Goal: Navigation & Orientation: Find specific page/section

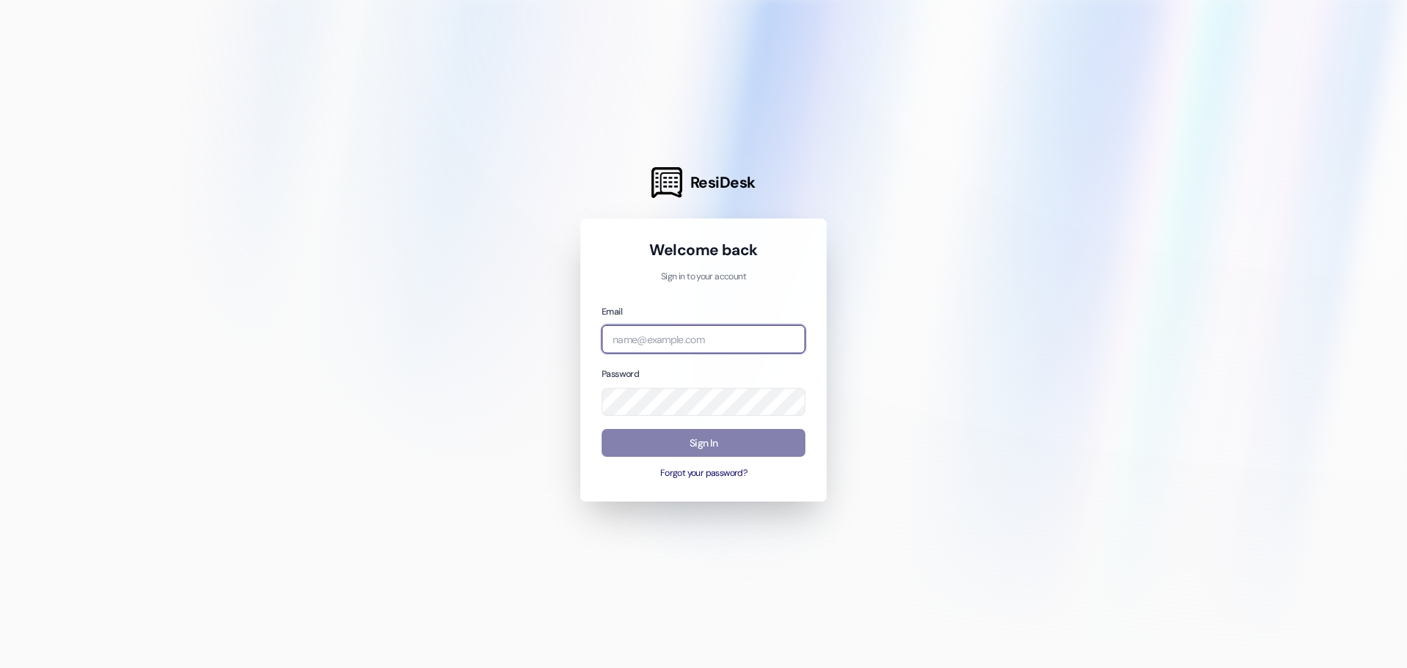
click at [648, 332] on input "email" at bounding box center [704, 339] width 204 height 29
type input "[EMAIL_ADDRESS][DOMAIN_NAME]"
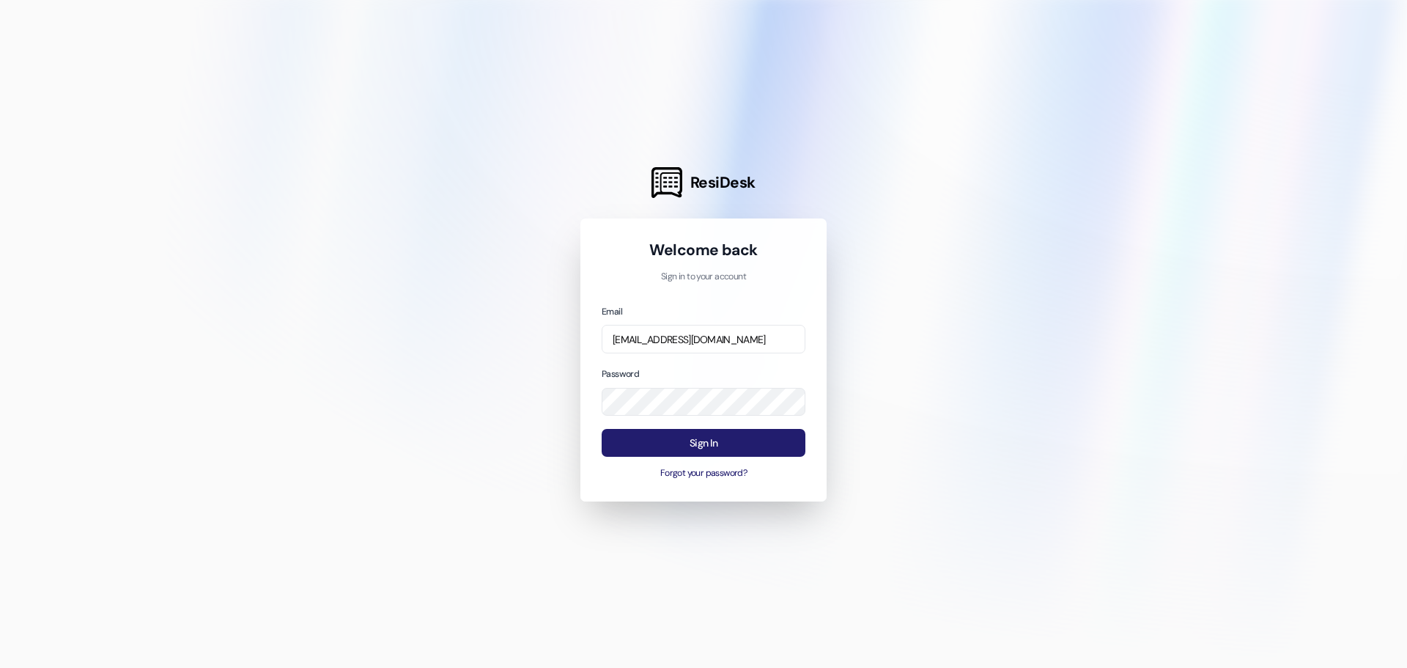
click at [682, 430] on button "Sign In" at bounding box center [704, 443] width 204 height 29
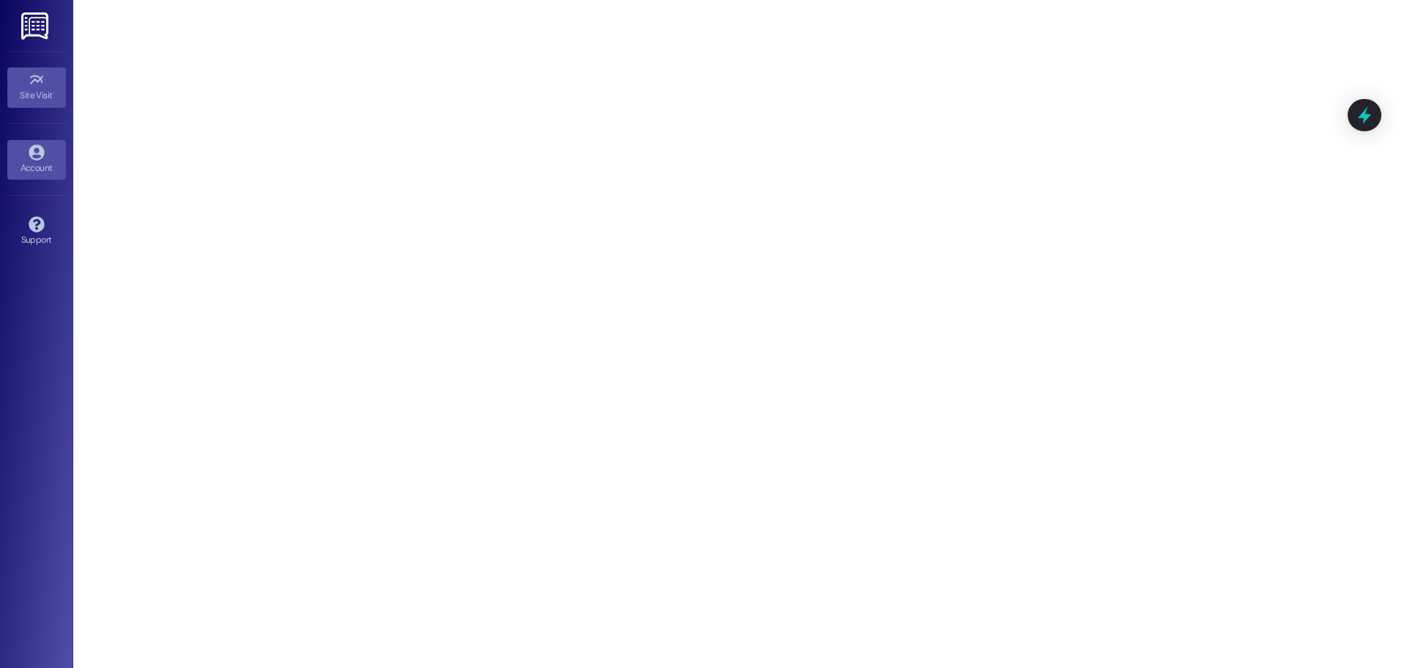
click at [53, 150] on link "Account" at bounding box center [36, 160] width 59 height 40
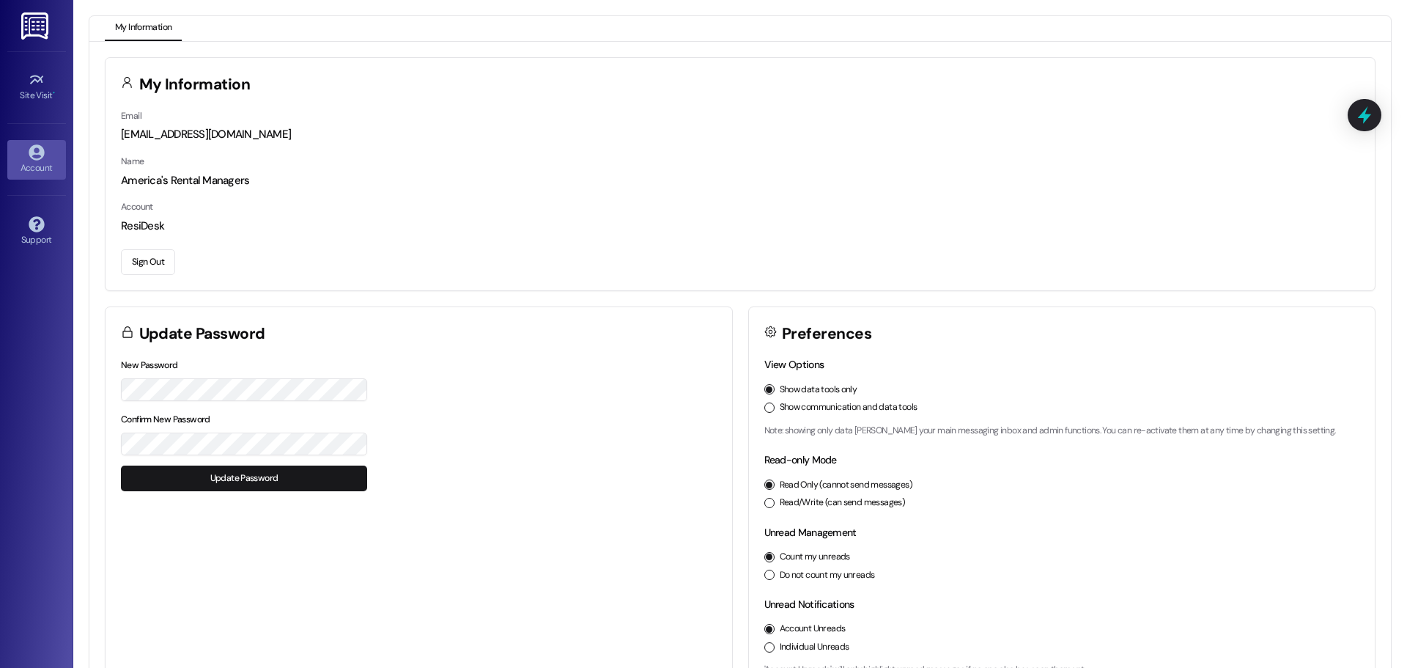
click at [266, 474] on button "Update Password" at bounding box center [244, 478] width 246 height 26
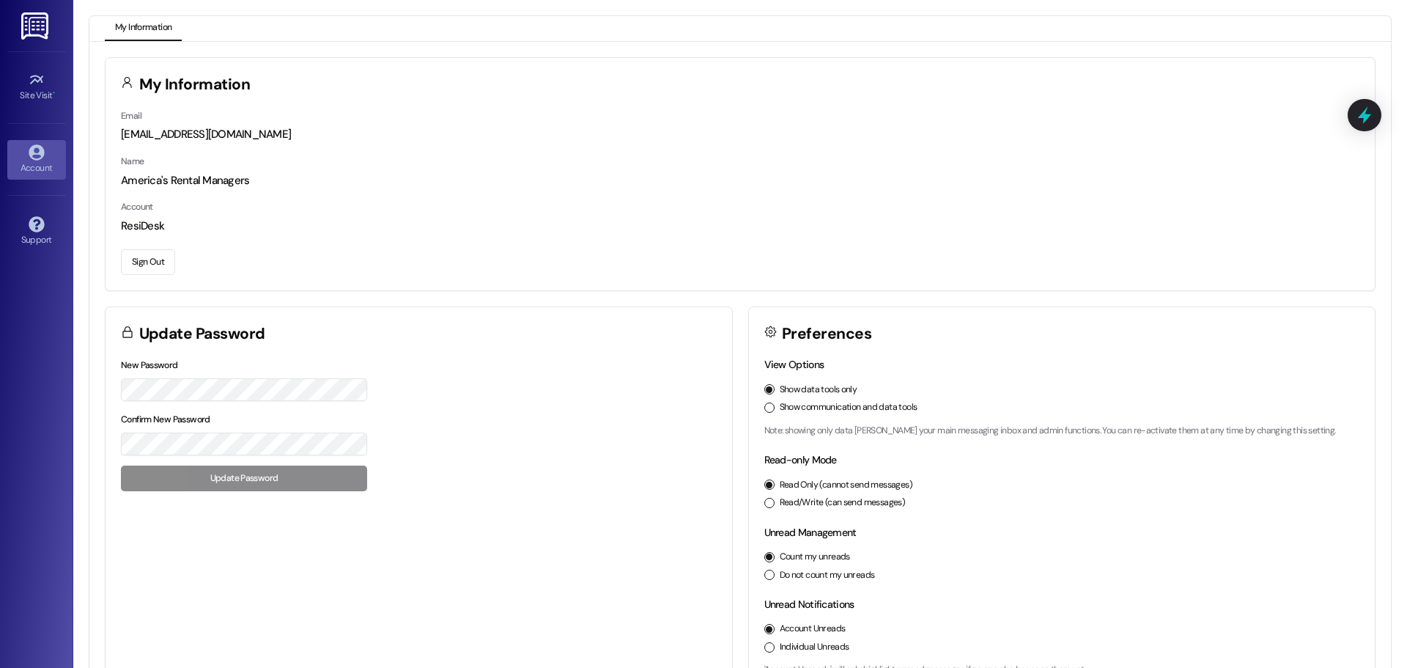
click at [150, 261] on button "Sign Out" at bounding box center [148, 262] width 54 height 26
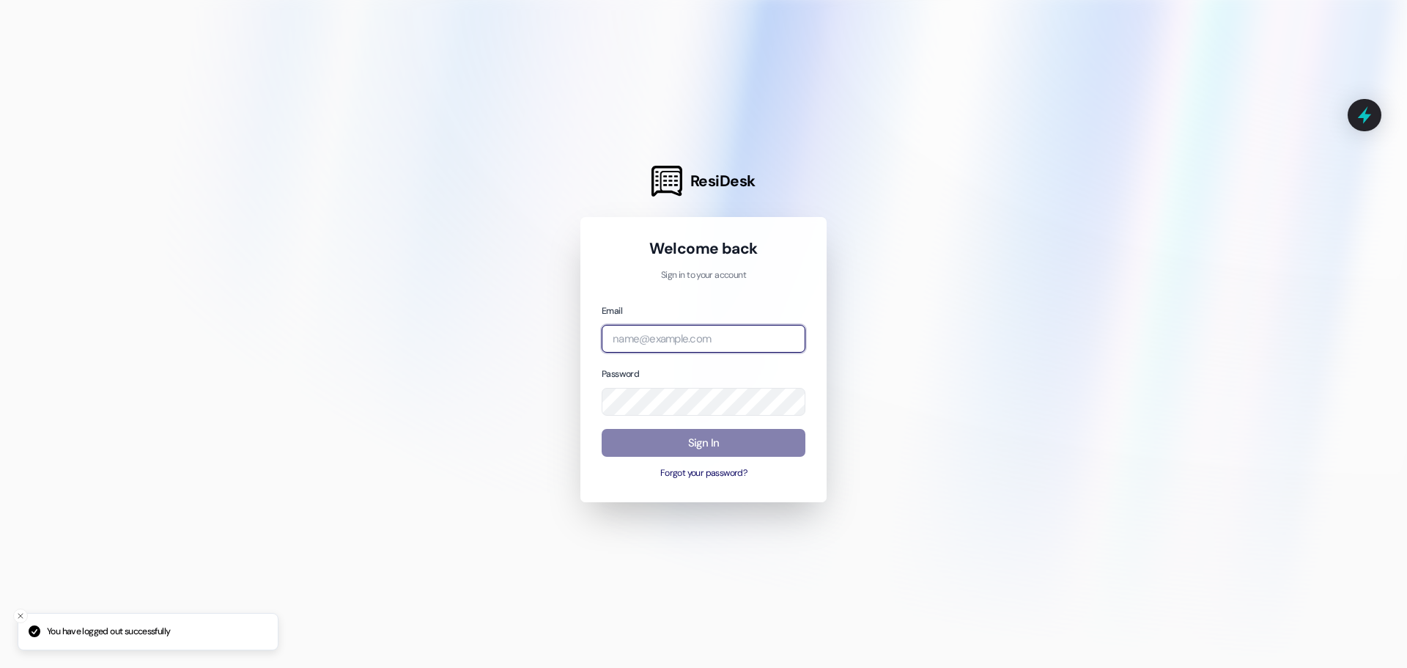
drag, startPoint x: 665, startPoint y: 346, endPoint x: 688, endPoint y: 318, distance: 36.4
click at [665, 346] on input "email" at bounding box center [704, 339] width 204 height 29
type input "[EMAIL_ADDRESS][DOMAIN_NAME]"
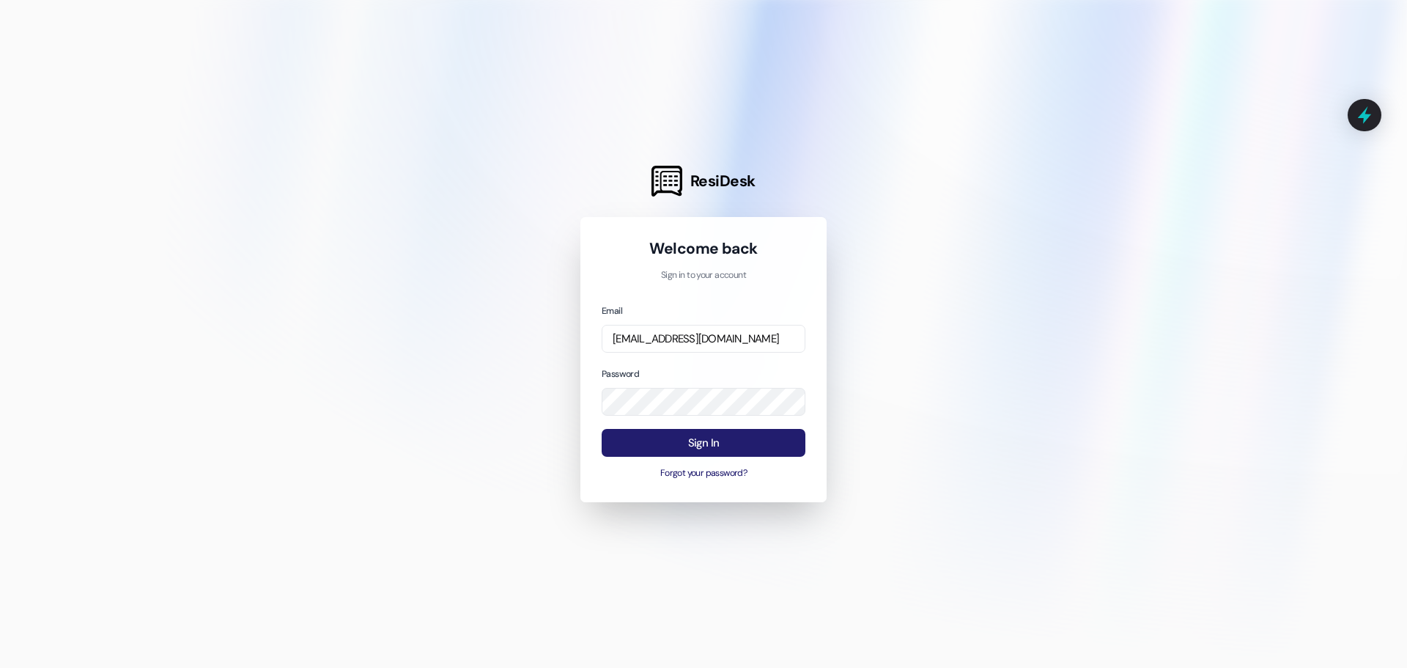
click at [657, 438] on button "Sign In" at bounding box center [704, 443] width 204 height 29
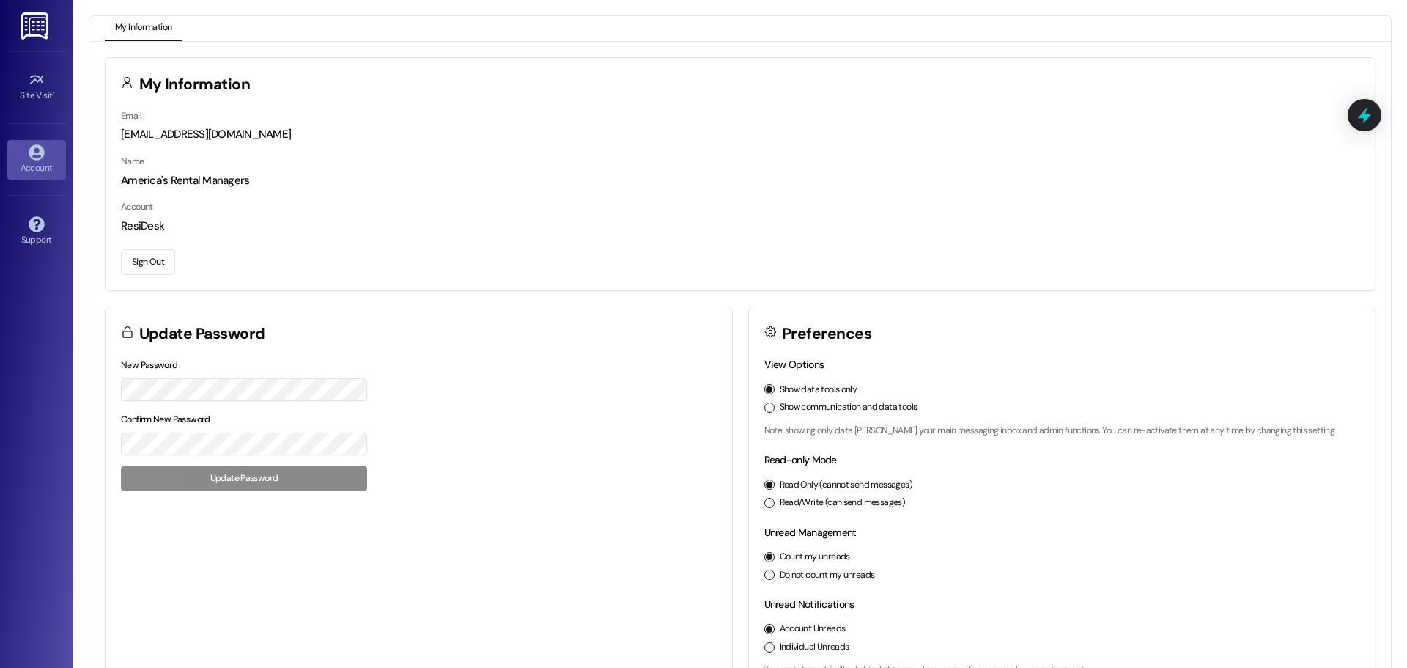
click at [129, 250] on button "Sign Out" at bounding box center [148, 262] width 54 height 26
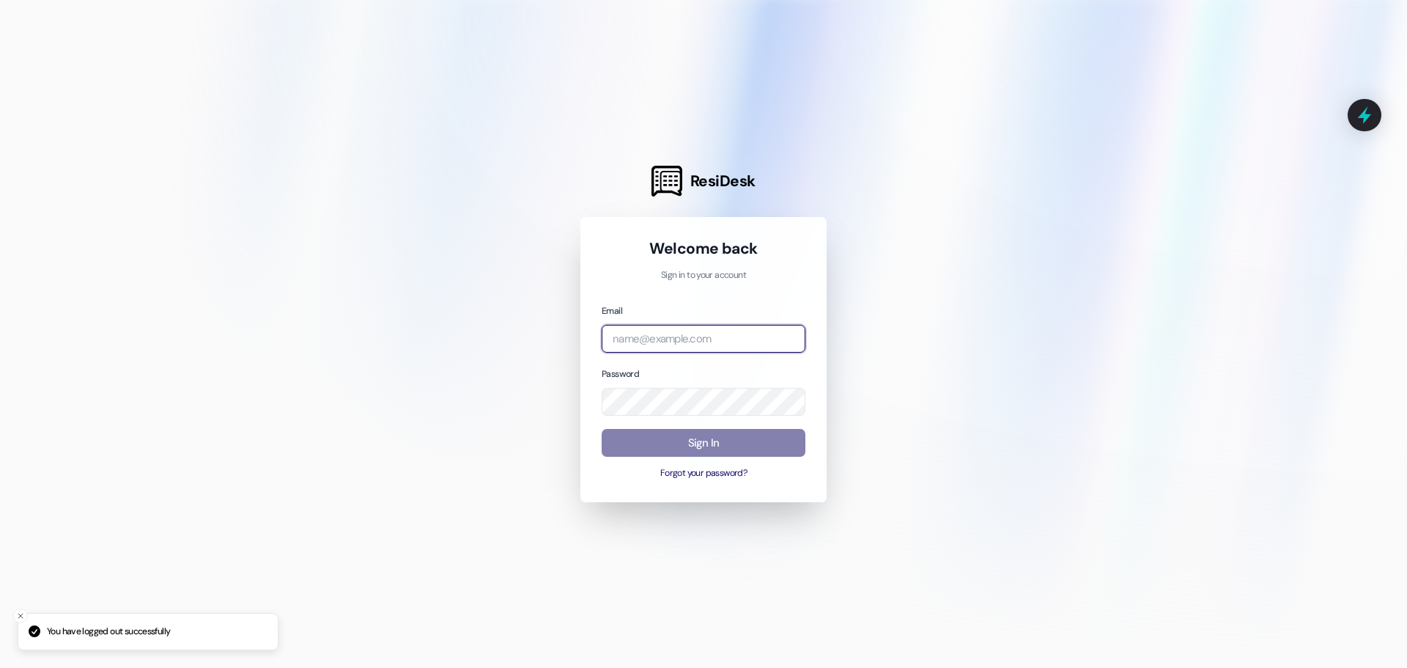
click at [714, 336] on input "email" at bounding box center [704, 339] width 204 height 29
type input "[EMAIL_ADDRESS][DOMAIN_NAME]"
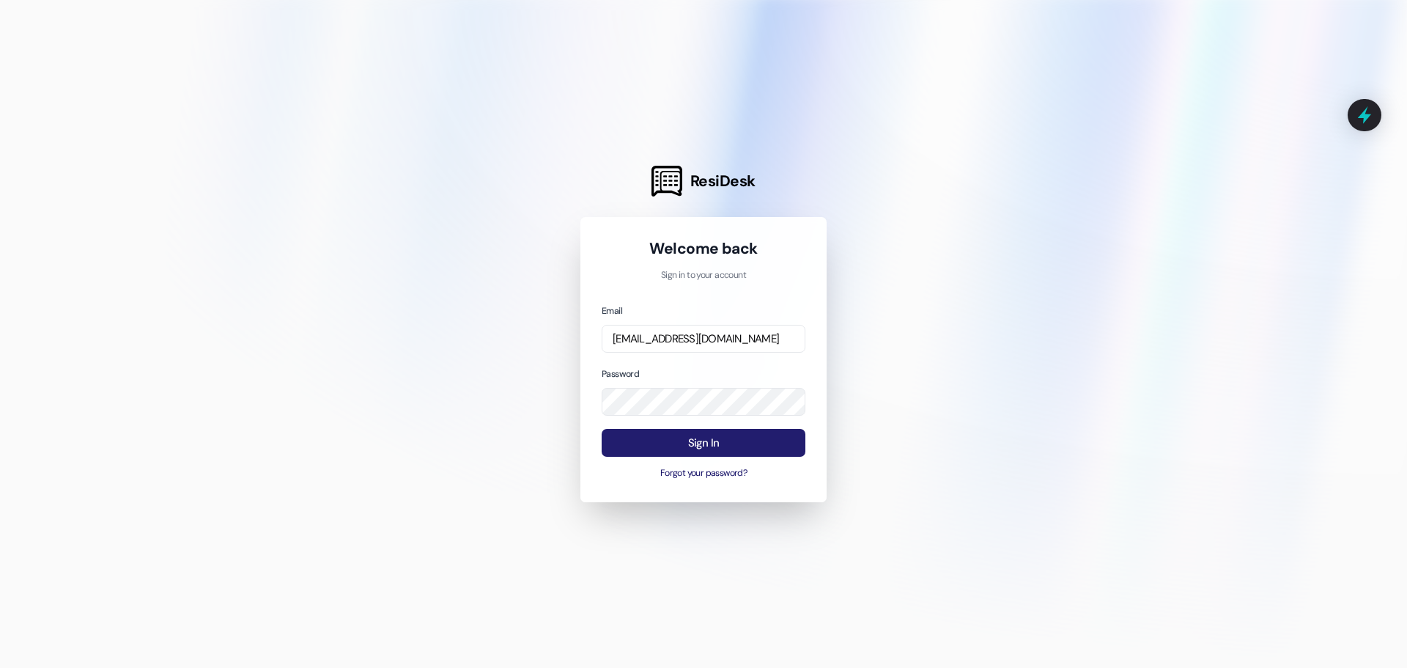
click at [706, 446] on button "Sign In" at bounding box center [704, 443] width 204 height 29
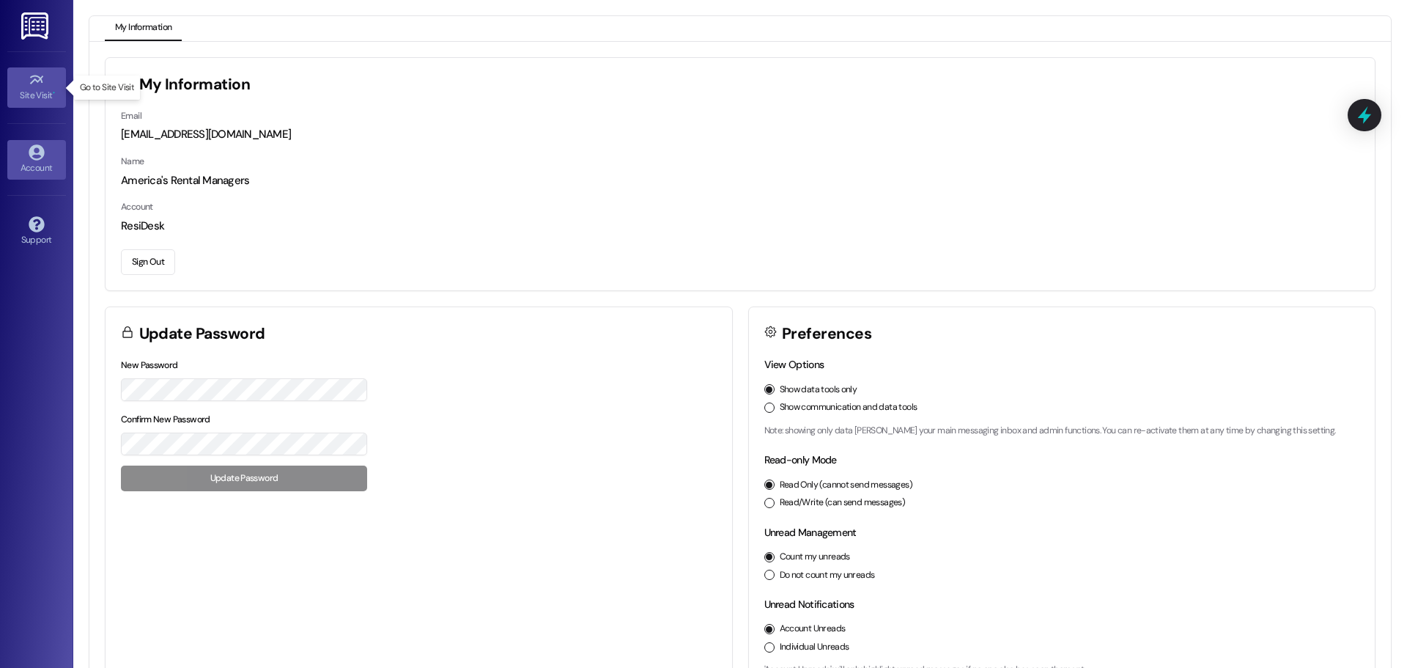
click at [30, 82] on icon at bounding box center [37, 80] width 16 height 16
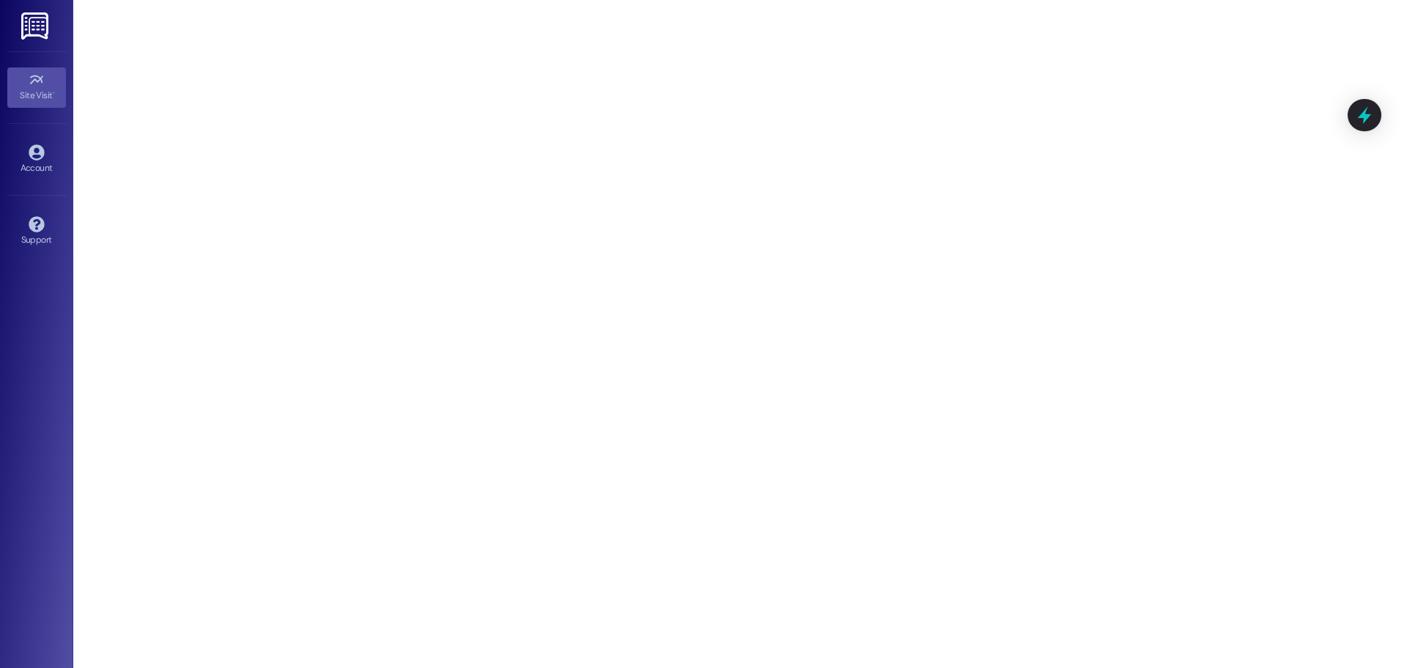
click at [44, 21] on img at bounding box center [36, 25] width 30 height 27
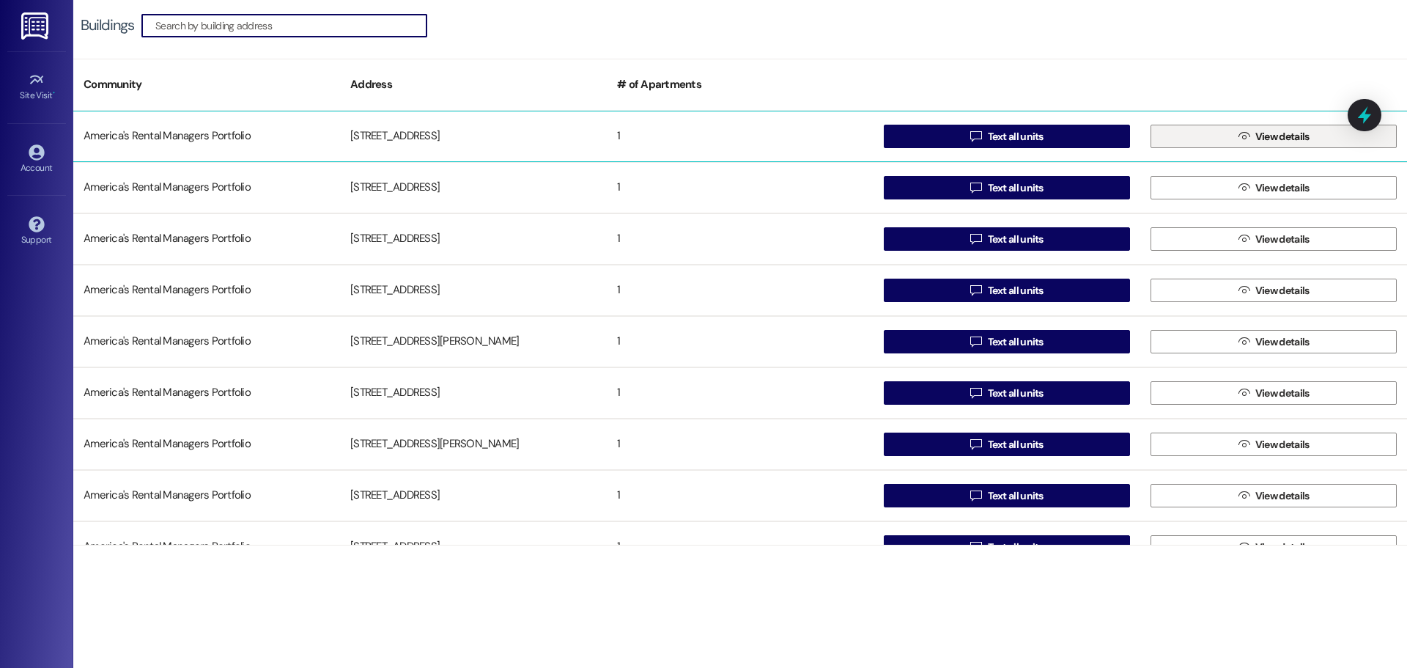
click at [1238, 136] on icon "" at bounding box center [1243, 136] width 11 height 12
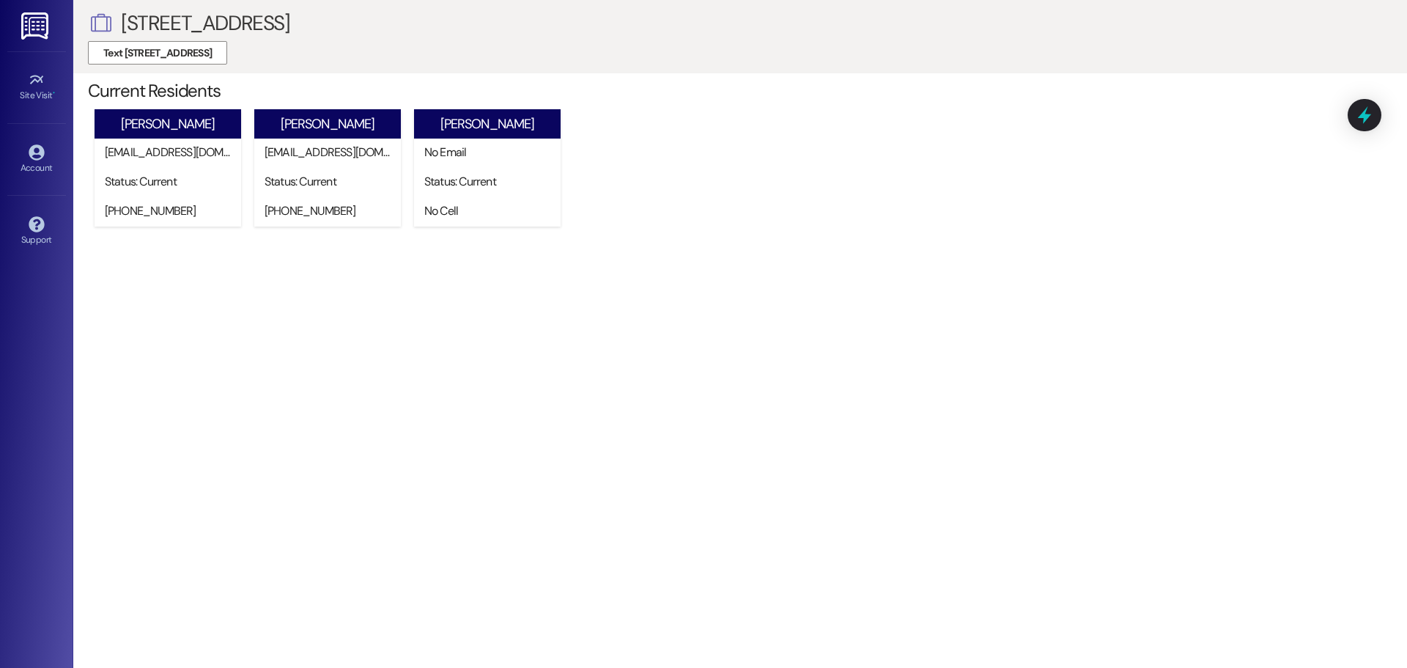
click at [26, 23] on img at bounding box center [36, 25] width 30 height 27
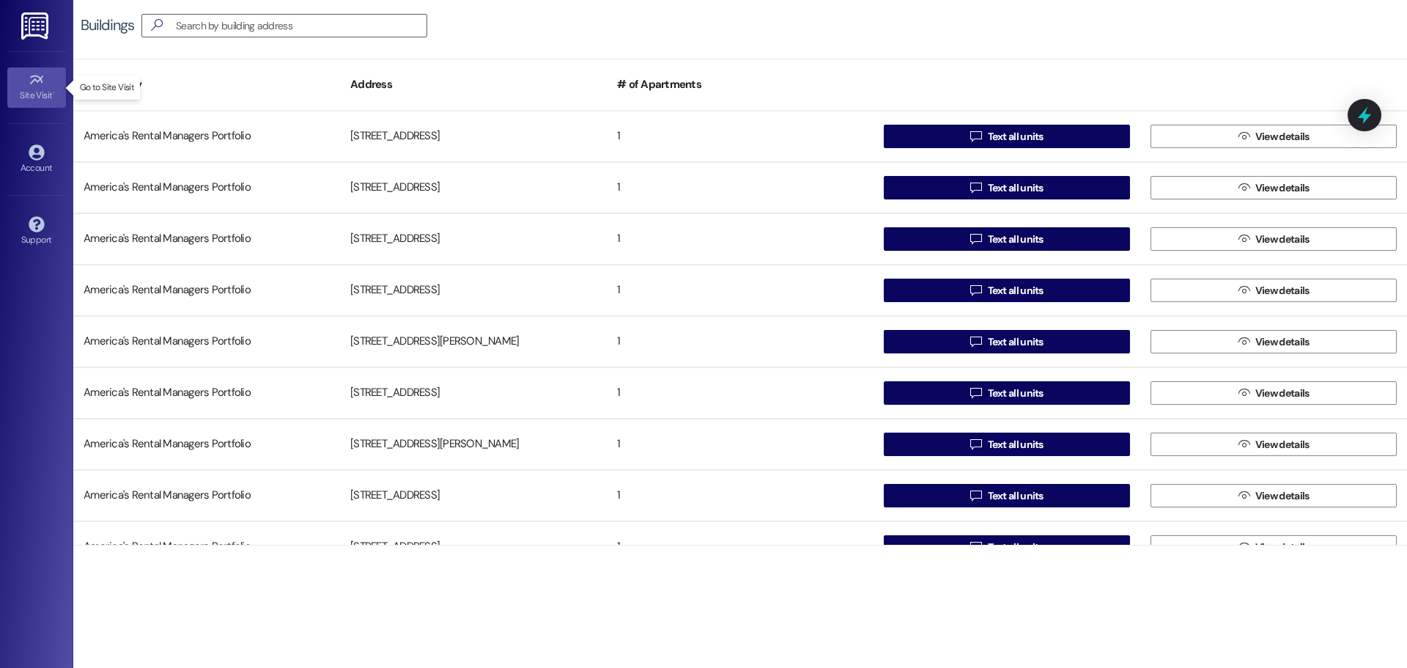
click at [43, 86] on icon at bounding box center [37, 80] width 16 height 16
